Goal: Information Seeking & Learning: Learn about a topic

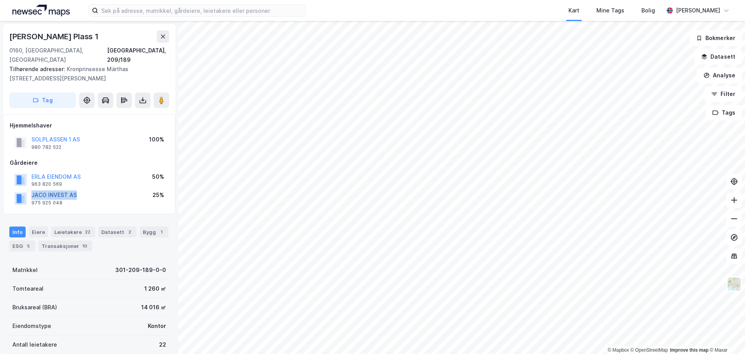
drag, startPoint x: 105, startPoint y: 184, endPoint x: 31, endPoint y: 188, distance: 73.5
click at [31, 189] on div "JACO INVEST AS 975 925 048 25%" at bounding box center [89, 198] width 159 height 19
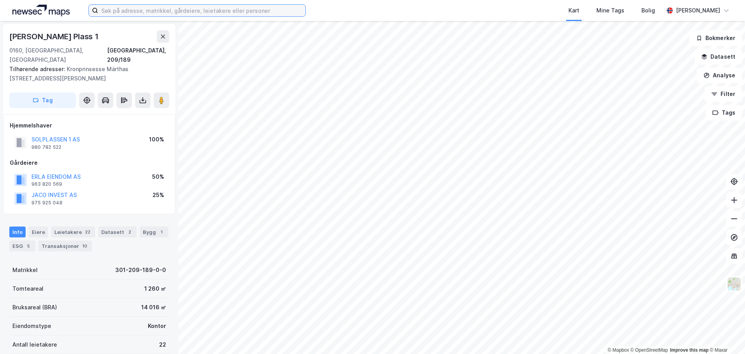
click at [145, 14] on input at bounding box center [201, 11] width 207 height 12
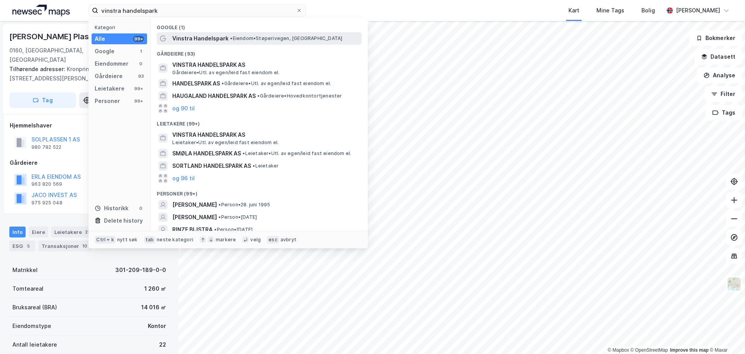
click at [224, 36] on span "Vinstra Handelspark" at bounding box center [200, 38] width 56 height 9
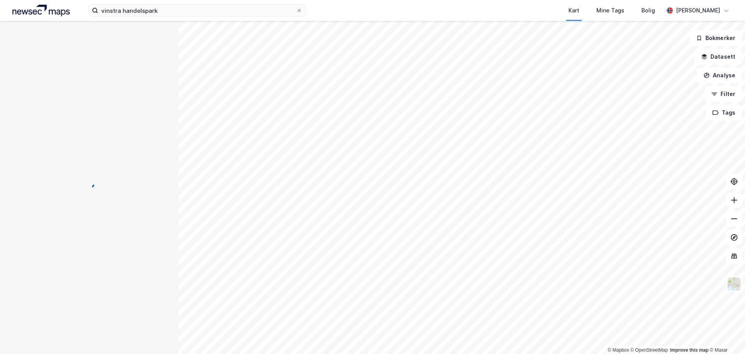
scroll to position [2, 0]
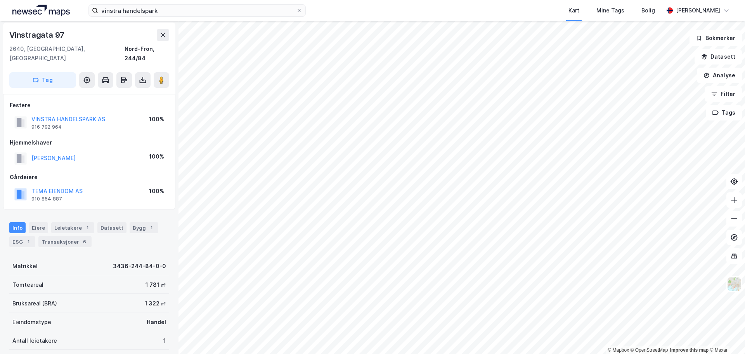
scroll to position [2, 0]
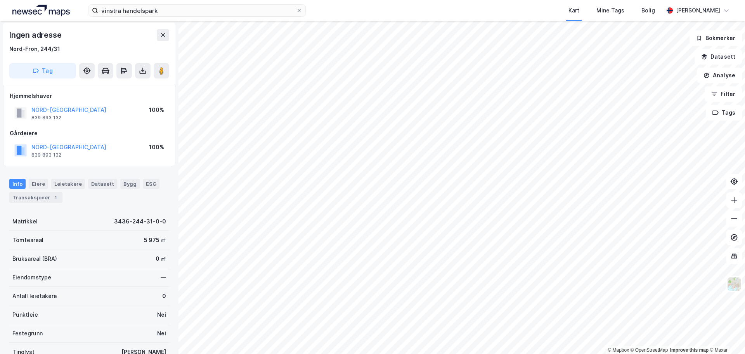
scroll to position [2, 0]
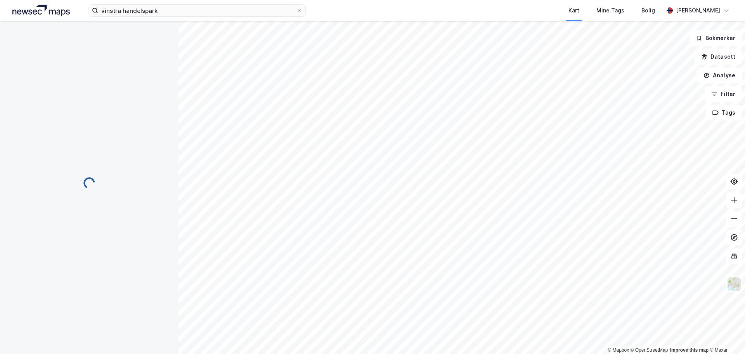
scroll to position [2, 0]
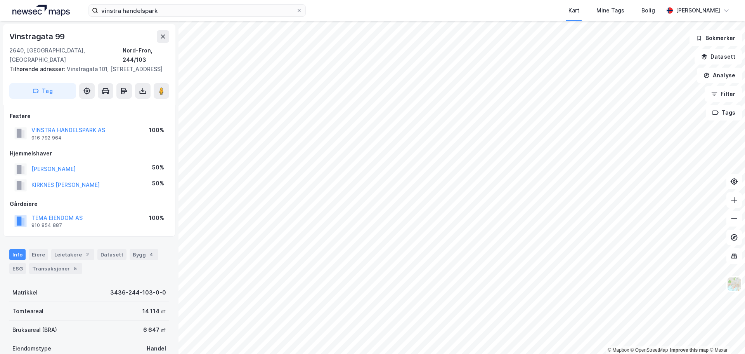
scroll to position [2, 0]
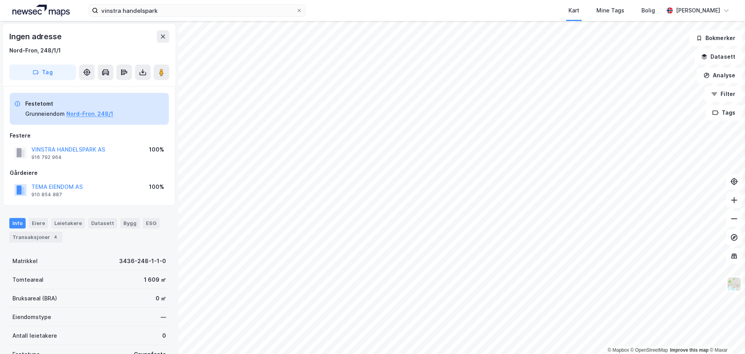
scroll to position [2, 0]
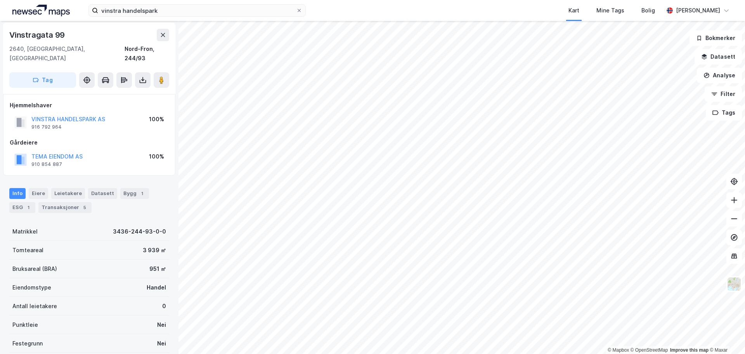
scroll to position [2, 0]
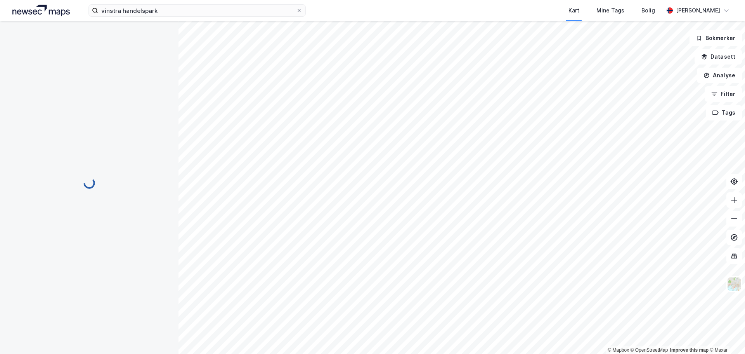
scroll to position [2, 0]
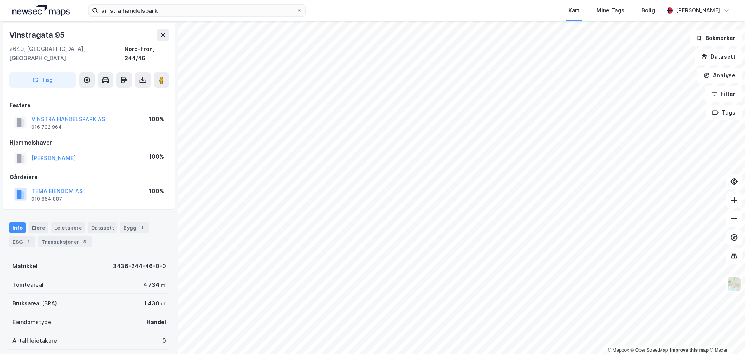
scroll to position [2, 0]
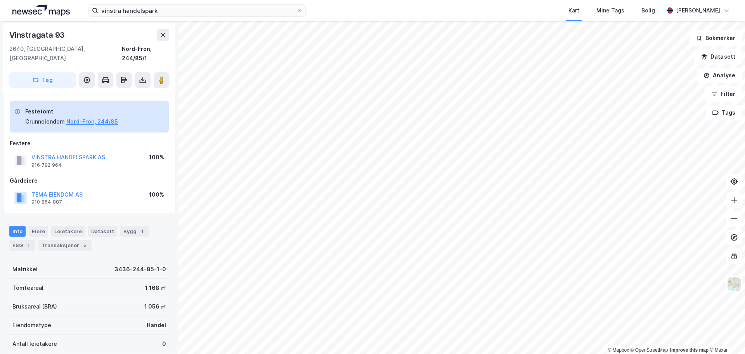
scroll to position [2, 0]
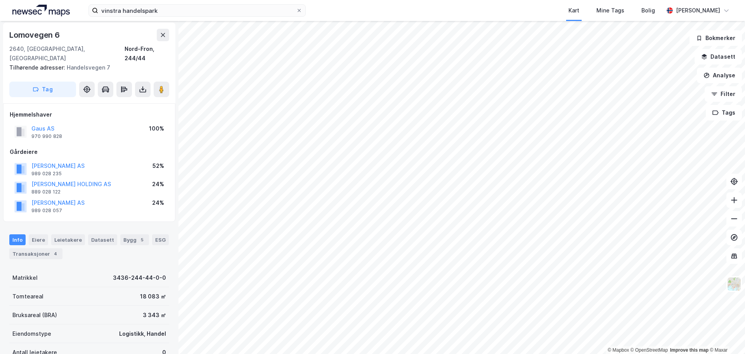
scroll to position [2, 0]
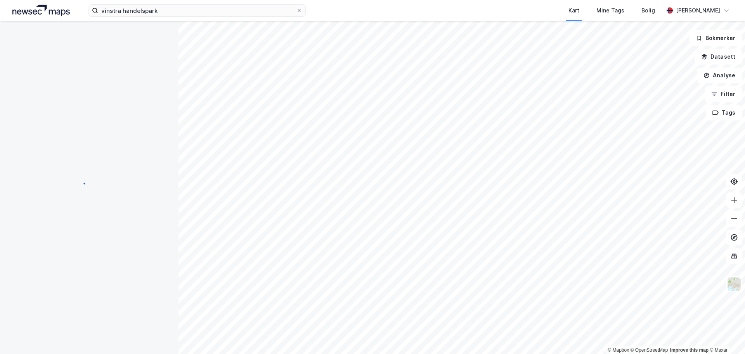
scroll to position [2, 0]
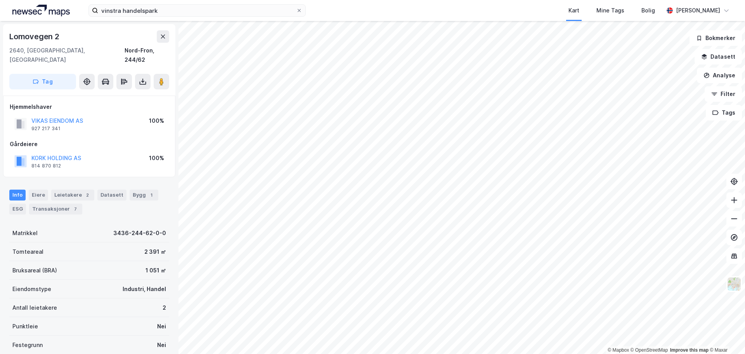
scroll to position [2, 0]
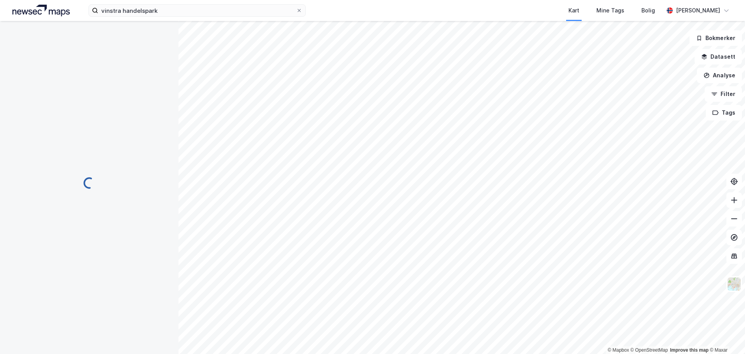
scroll to position [2, 0]
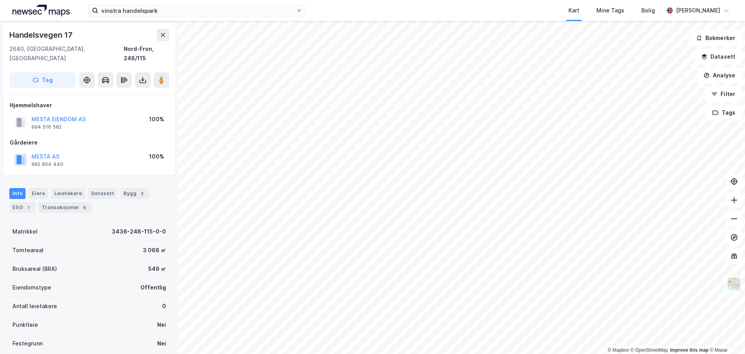
scroll to position [2, 0]
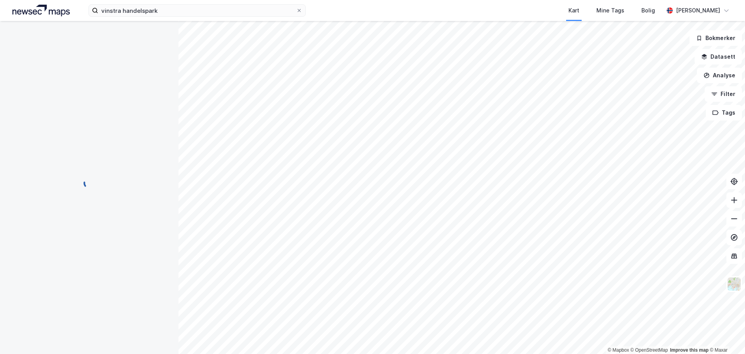
scroll to position [2, 0]
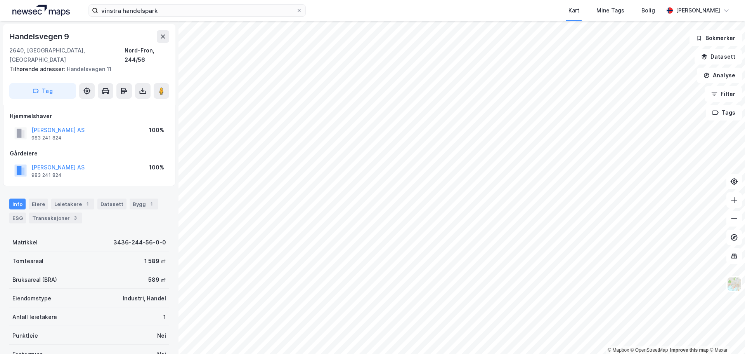
scroll to position [2, 0]
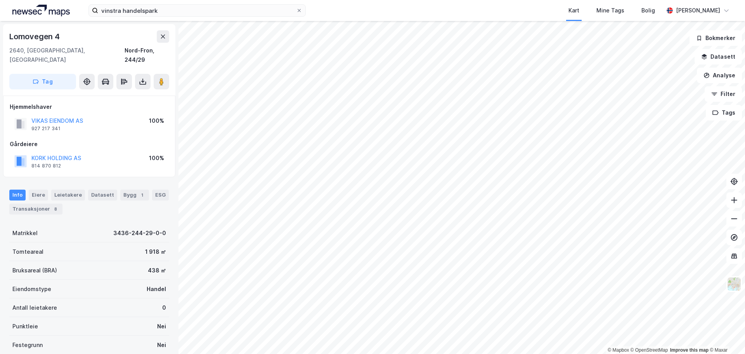
scroll to position [2, 0]
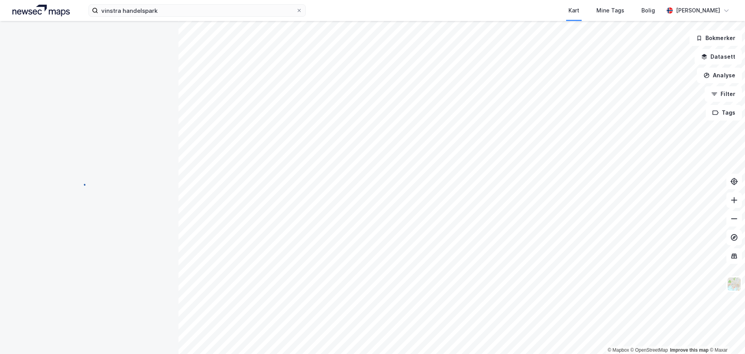
scroll to position [2, 0]
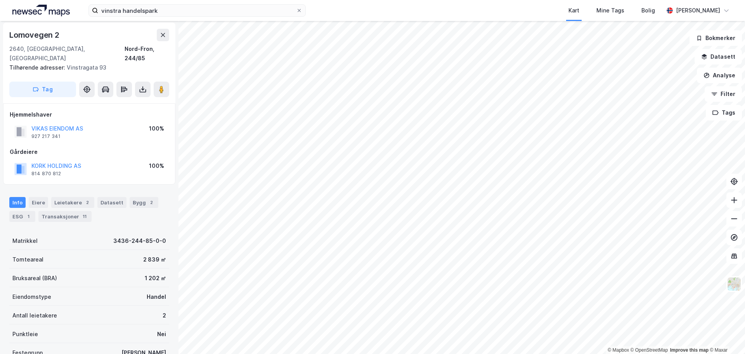
scroll to position [2, 0]
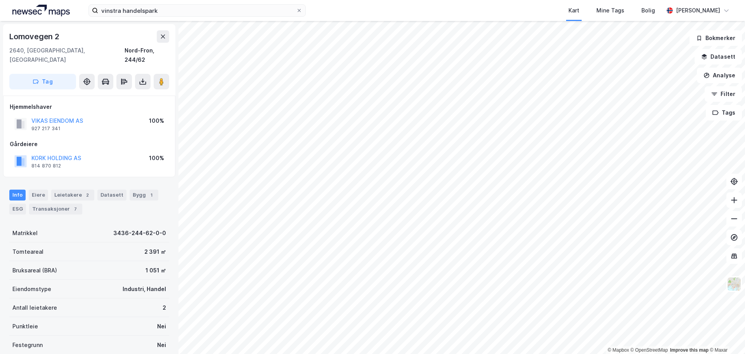
scroll to position [2, 0]
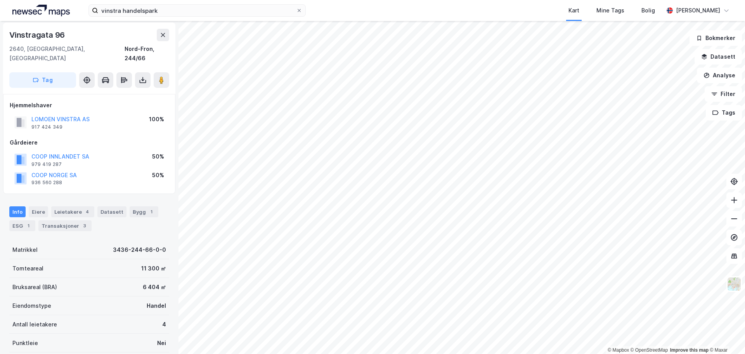
scroll to position [2, 0]
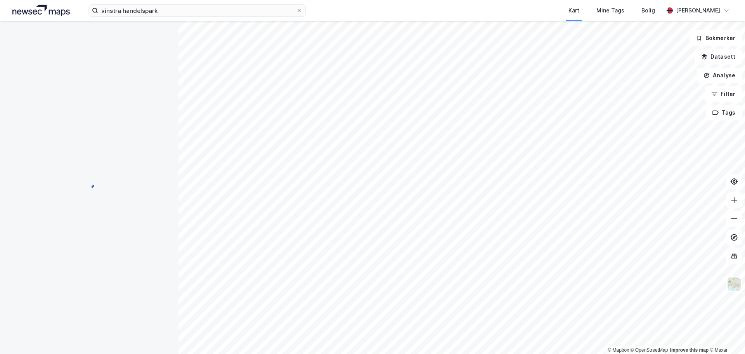
scroll to position [2, 0]
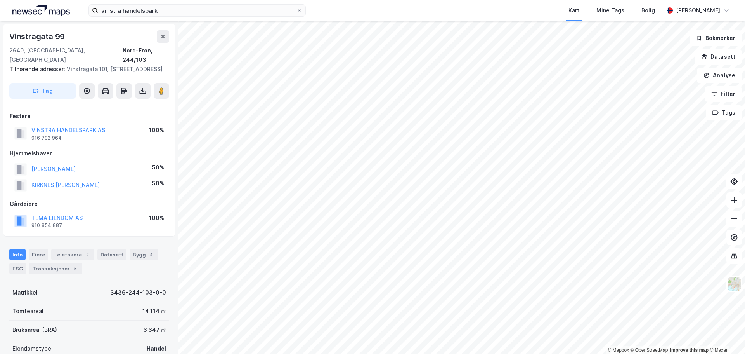
scroll to position [2, 0]
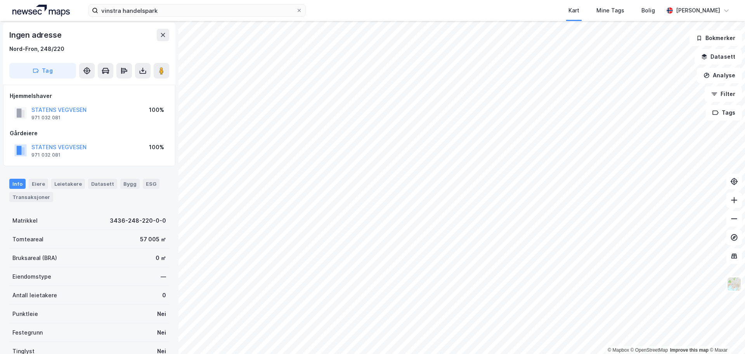
scroll to position [2, 0]
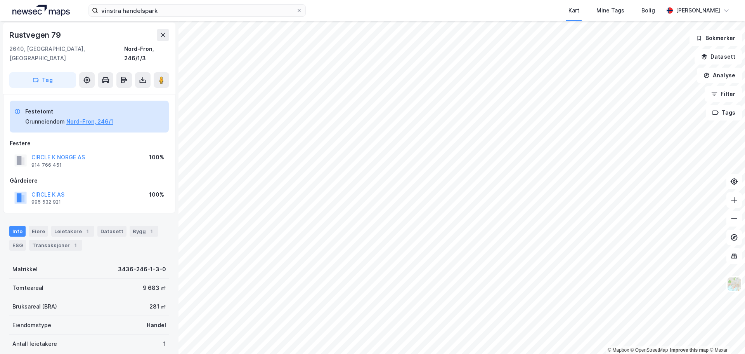
scroll to position [2, 0]
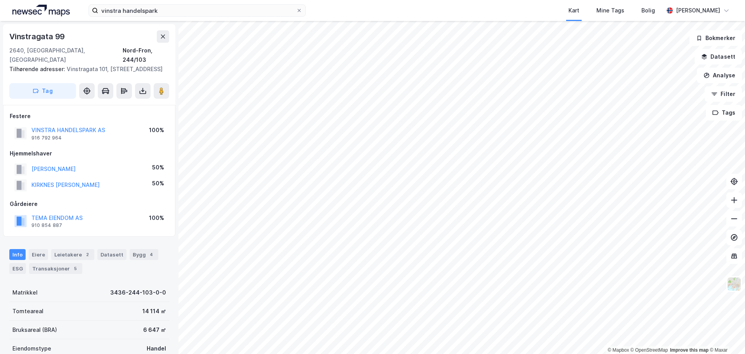
scroll to position [2, 0]
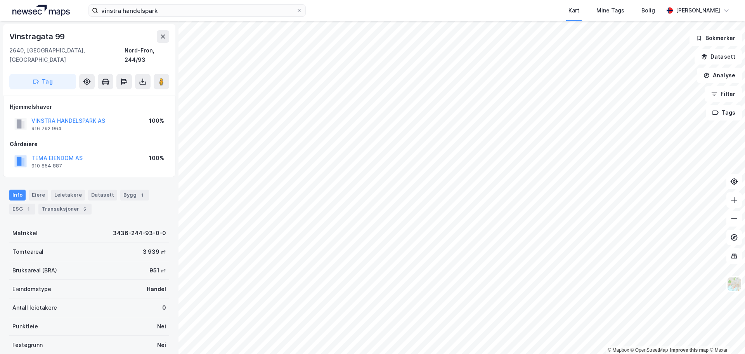
scroll to position [2, 0]
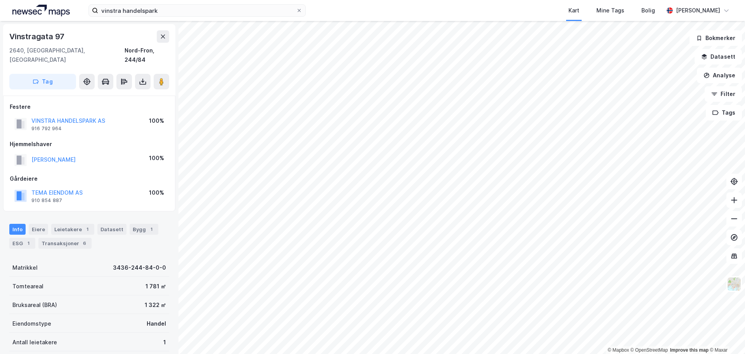
scroll to position [2, 0]
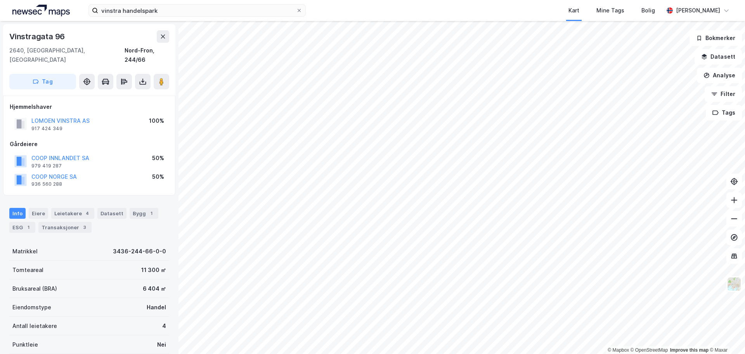
scroll to position [2, 0]
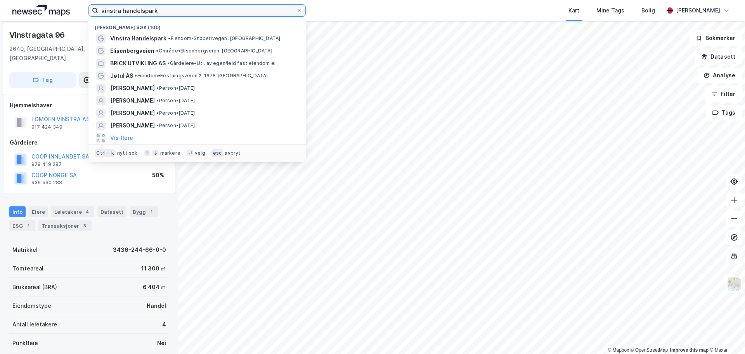
click at [116, 10] on input "vinstra handelspark" at bounding box center [197, 11] width 198 height 12
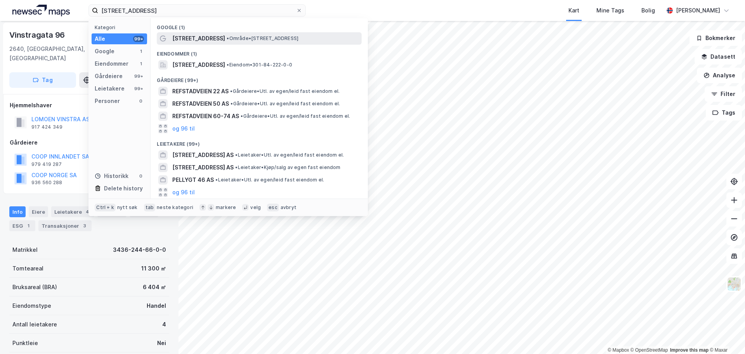
click at [228, 38] on span "• Område • [STREET_ADDRESS]" at bounding box center [263, 38] width 72 height 6
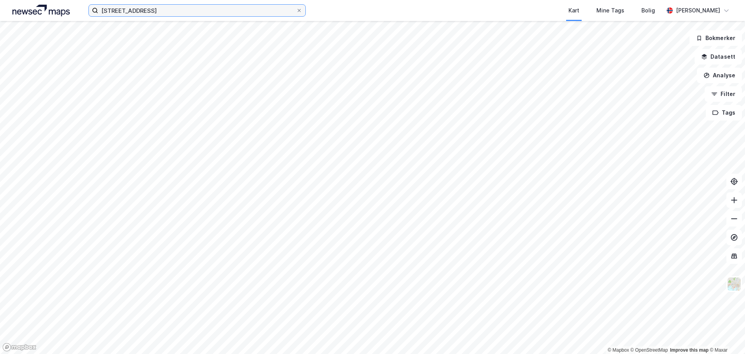
click at [203, 11] on input "[STREET_ADDRESS]" at bounding box center [197, 11] width 198 height 12
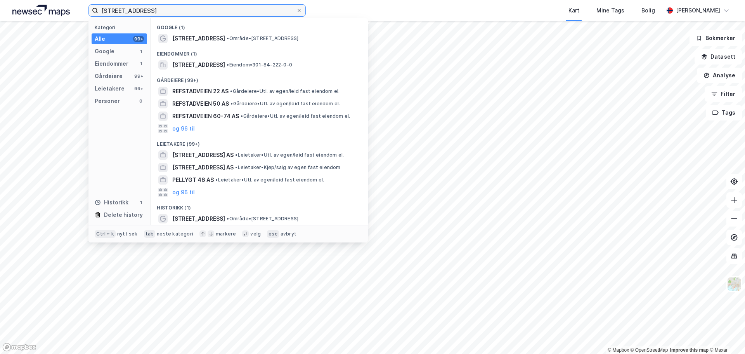
click at [203, 11] on input "[STREET_ADDRESS]" at bounding box center [197, 11] width 198 height 12
paste input "Stridsklev Ring 32"
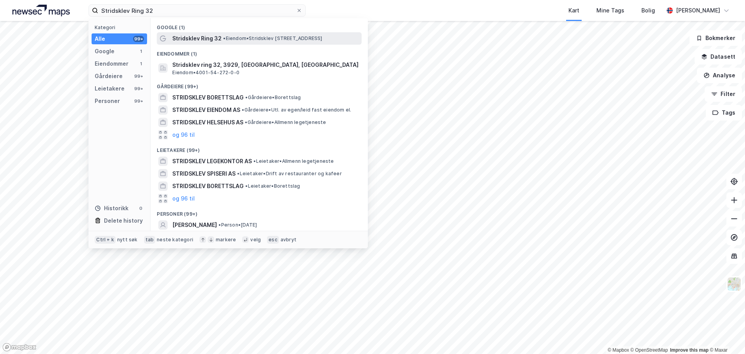
click at [232, 38] on span "• Eiendom • [STREET_ADDRESS]" at bounding box center [272, 38] width 99 height 6
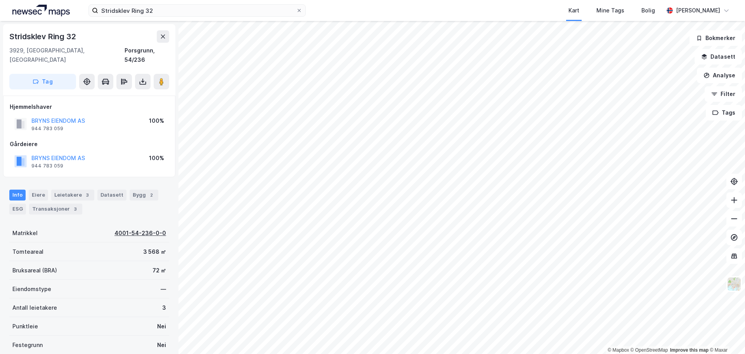
scroll to position [2, 0]
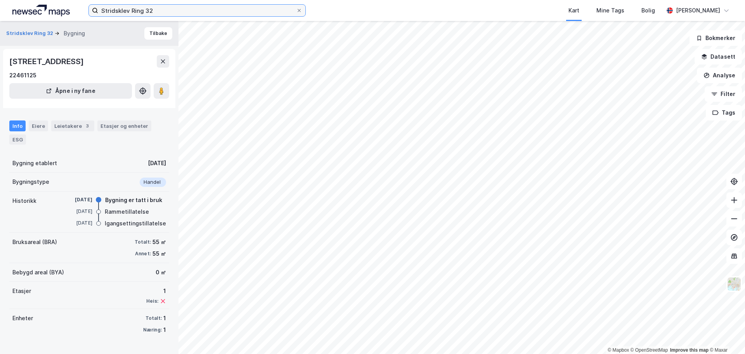
click at [195, 15] on input "Stridsklev Ring 32" at bounding box center [197, 11] width 198 height 12
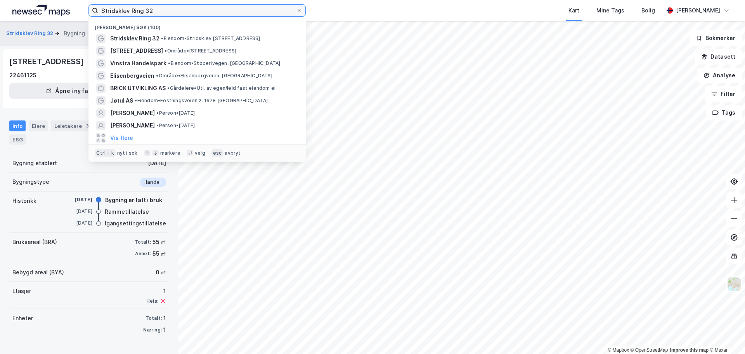
click at [195, 15] on input "Stridsklev Ring 32" at bounding box center [197, 11] width 198 height 12
paste input "Fogd [STREET_ADDRESS]"
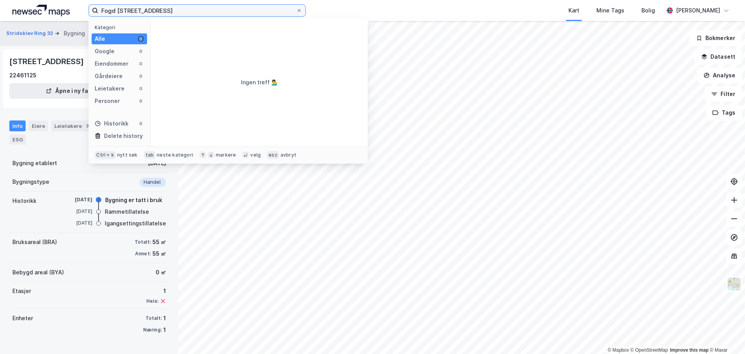
drag, startPoint x: 182, startPoint y: 7, endPoint x: 168, endPoint y: 10, distance: 14.2
click at [168, 10] on input "Fogd [STREET_ADDRESS]" at bounding box center [197, 11] width 198 height 12
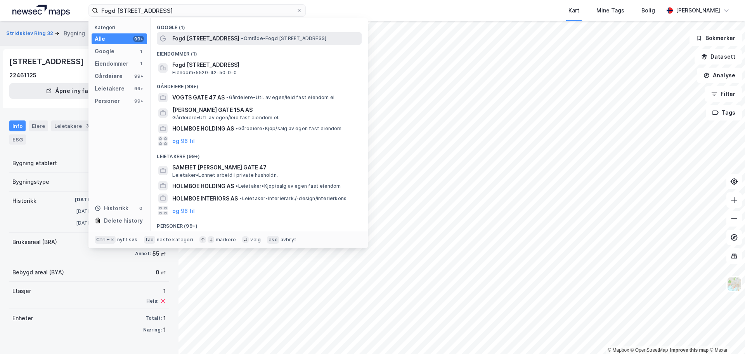
click at [225, 41] on span "Fogd [STREET_ADDRESS]" at bounding box center [205, 38] width 67 height 9
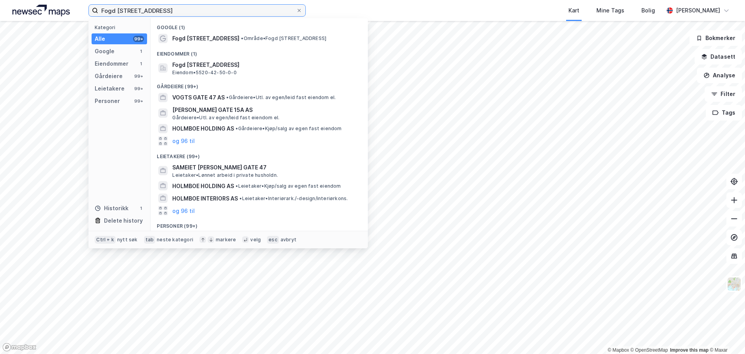
click at [140, 13] on input "Fogd [STREET_ADDRESS]" at bounding box center [197, 11] width 198 height 12
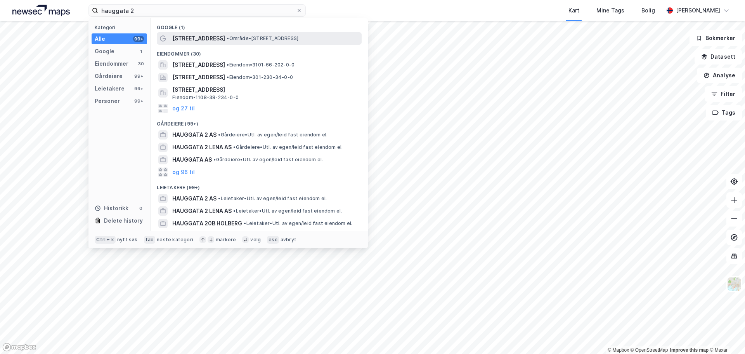
click at [227, 35] on span "• Område • [STREET_ADDRESS]" at bounding box center [263, 38] width 72 height 6
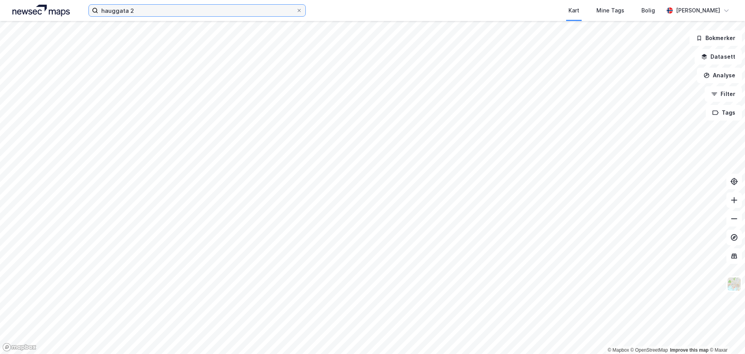
click at [140, 10] on input "hauggata 2" at bounding box center [197, 11] width 198 height 12
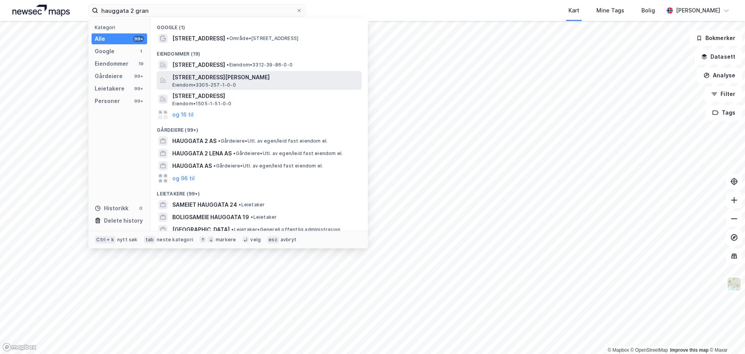
click at [231, 82] on span "Eiendom • 3305-257-1-0-0" at bounding box center [203, 85] width 63 height 6
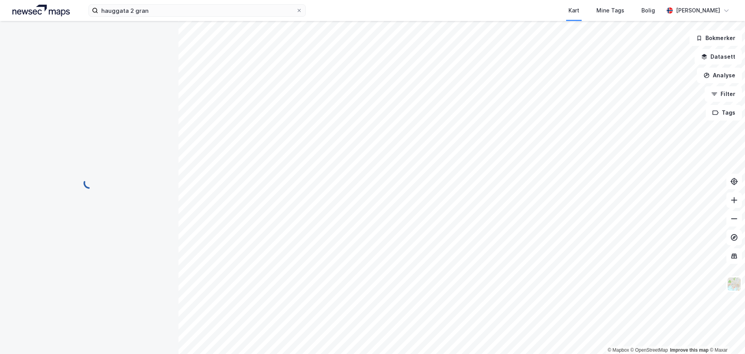
scroll to position [2, 0]
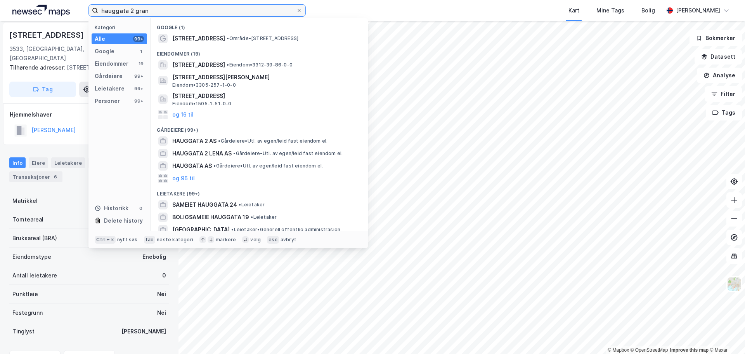
click at [196, 10] on input "hauggata 2 gran" at bounding box center [197, 11] width 198 height 12
drag, startPoint x: 131, startPoint y: 10, endPoint x: 175, endPoint y: 12, distance: 44.0
click at [175, 12] on input "hauggata 2 gran" at bounding box center [197, 11] width 198 height 12
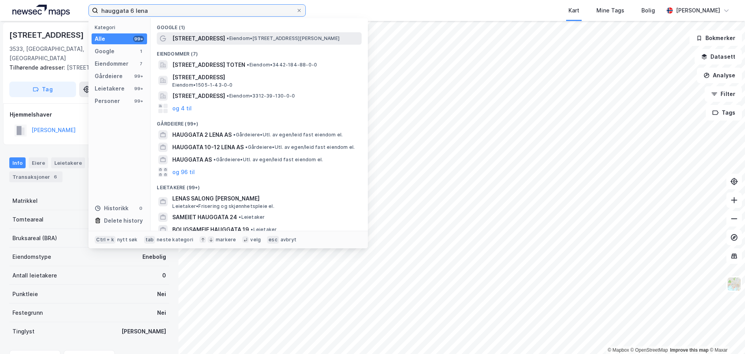
type input "hauggata 6 lena"
click at [208, 35] on div "[STREET_ADDRESS] • Eiendom • [STREET_ADDRESS][PERSON_NAME]" at bounding box center [266, 38] width 188 height 9
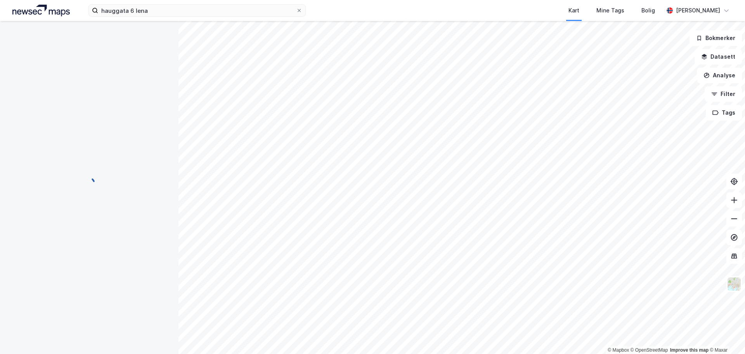
scroll to position [2, 0]
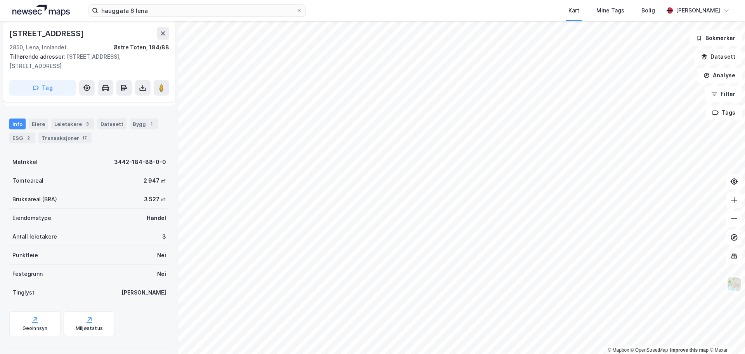
scroll to position [118, 0]
click at [64, 132] on div "Transaksjoner 17" at bounding box center [64, 137] width 53 height 11
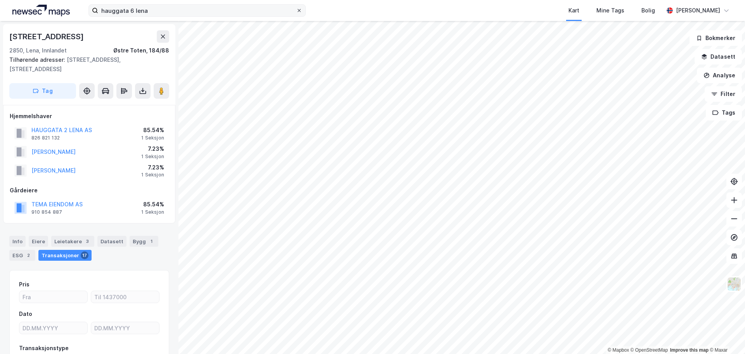
click at [300, 10] on icon at bounding box center [299, 10] width 3 height 3
click at [296, 10] on input "hauggata 6 lena" at bounding box center [197, 11] width 198 height 12
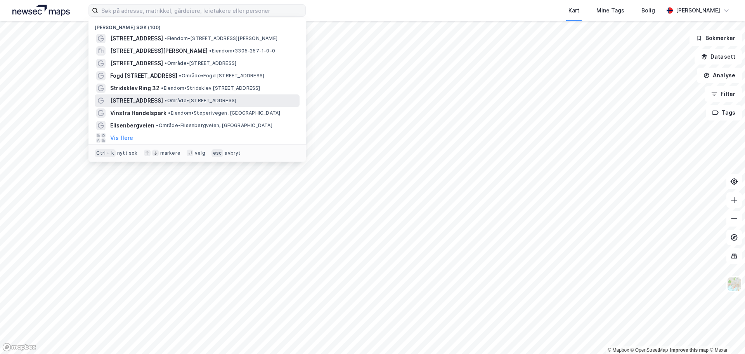
click at [198, 99] on span "• Område • [STREET_ADDRESS]" at bounding box center [201, 100] width 72 height 6
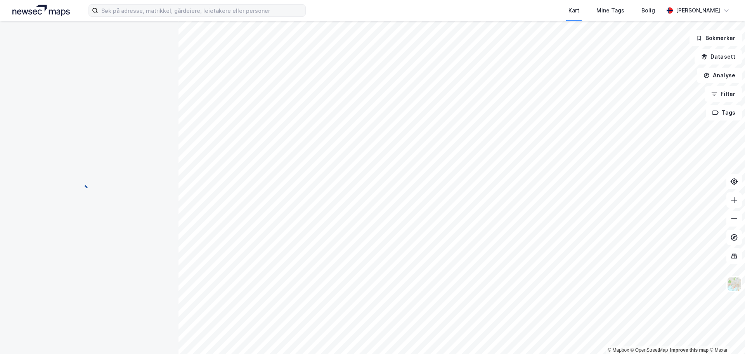
scroll to position [1, 0]
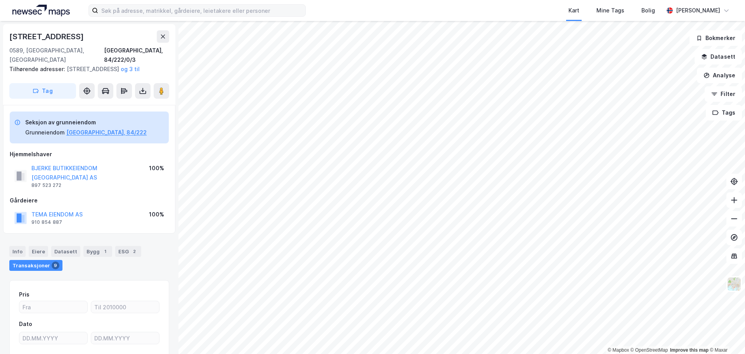
scroll to position [1, 0]
